Goal: Use online tool/utility: Utilize a website feature to perform a specific function

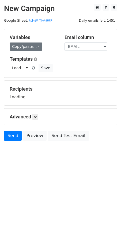
drag, startPoint x: 0, startPoint y: 0, endPoint x: 22, endPoint y: 50, distance: 54.5
click at [22, 50] on div "Variables Copy/paste... {{EMAIL}} {{NAME}} Email column EMAIL NAME Templates Lo…" at bounding box center [60, 53] width 112 height 48
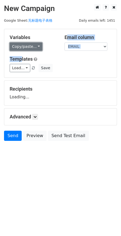
click at [20, 46] on link "Copy/paste..." at bounding box center [26, 47] width 33 height 8
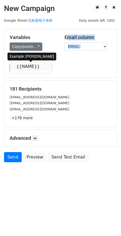
click at [19, 65] on link "{{NAME}}" at bounding box center [31, 66] width 42 height 9
